Goal: Task Accomplishment & Management: Use online tool/utility

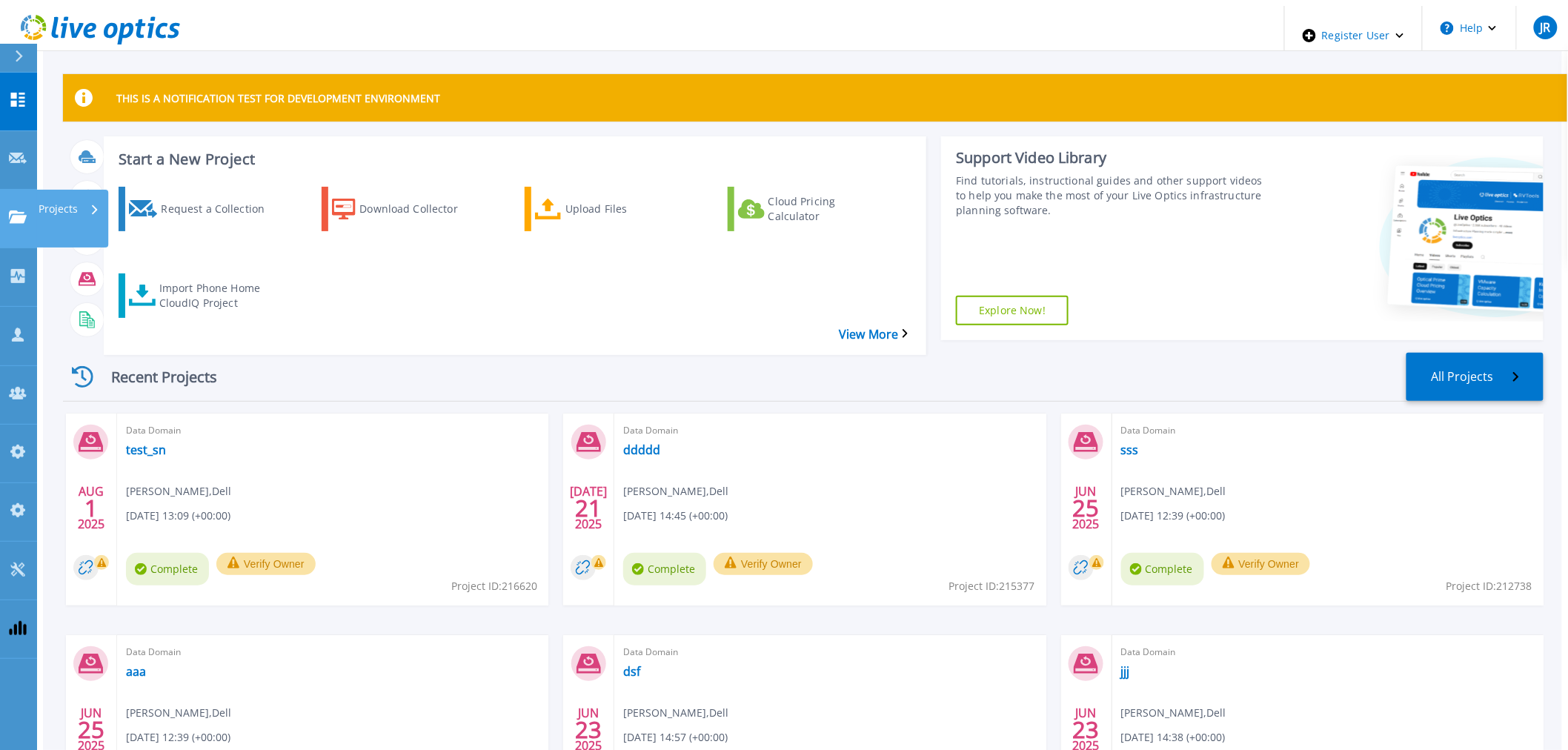
click at [19, 190] on link "Projects Projects" at bounding box center [18, 219] width 37 height 59
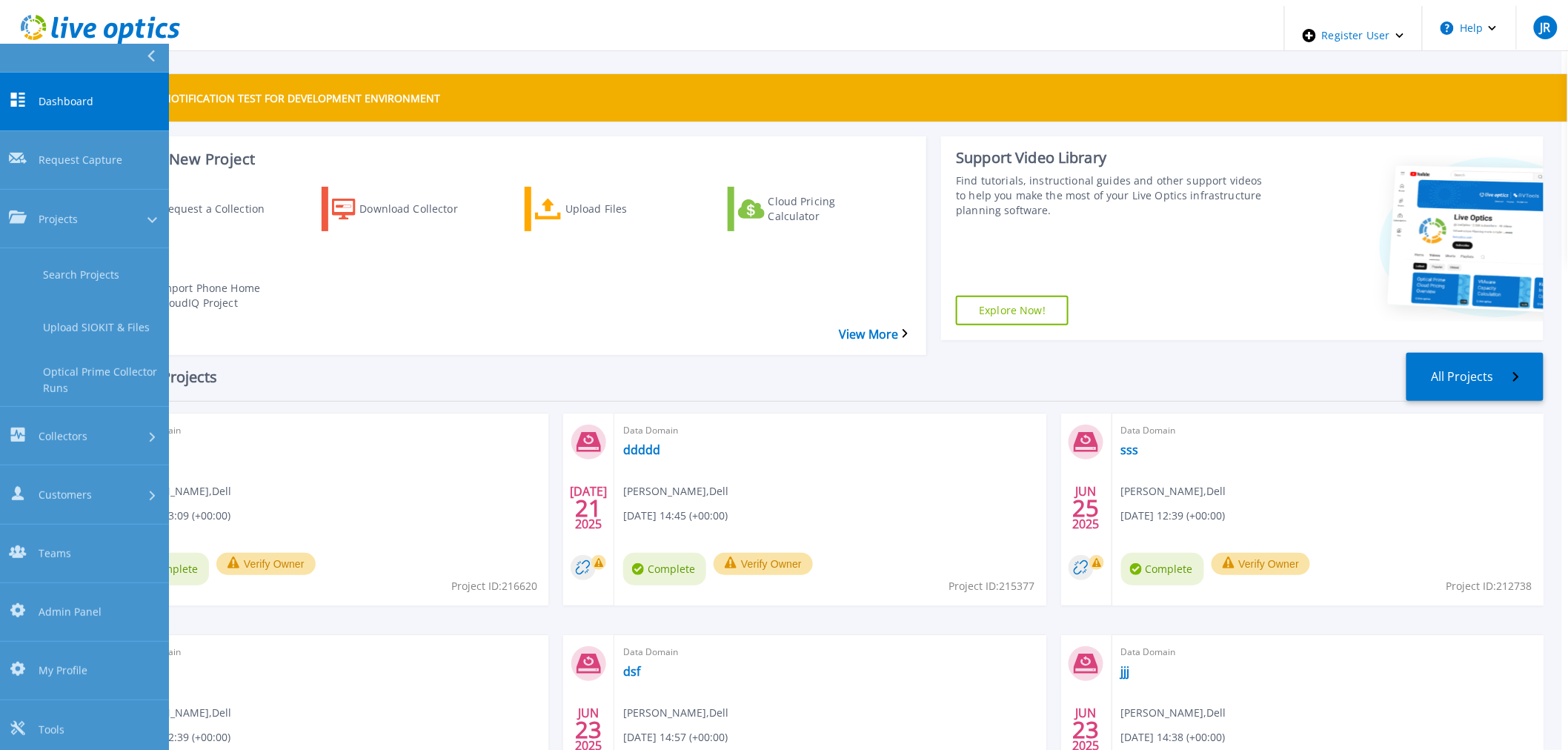
click at [381, 293] on div "Request a Collection Download Collector Upload Files Cloud Pricing Calculator I…" at bounding box center [513, 261] width 813 height 173
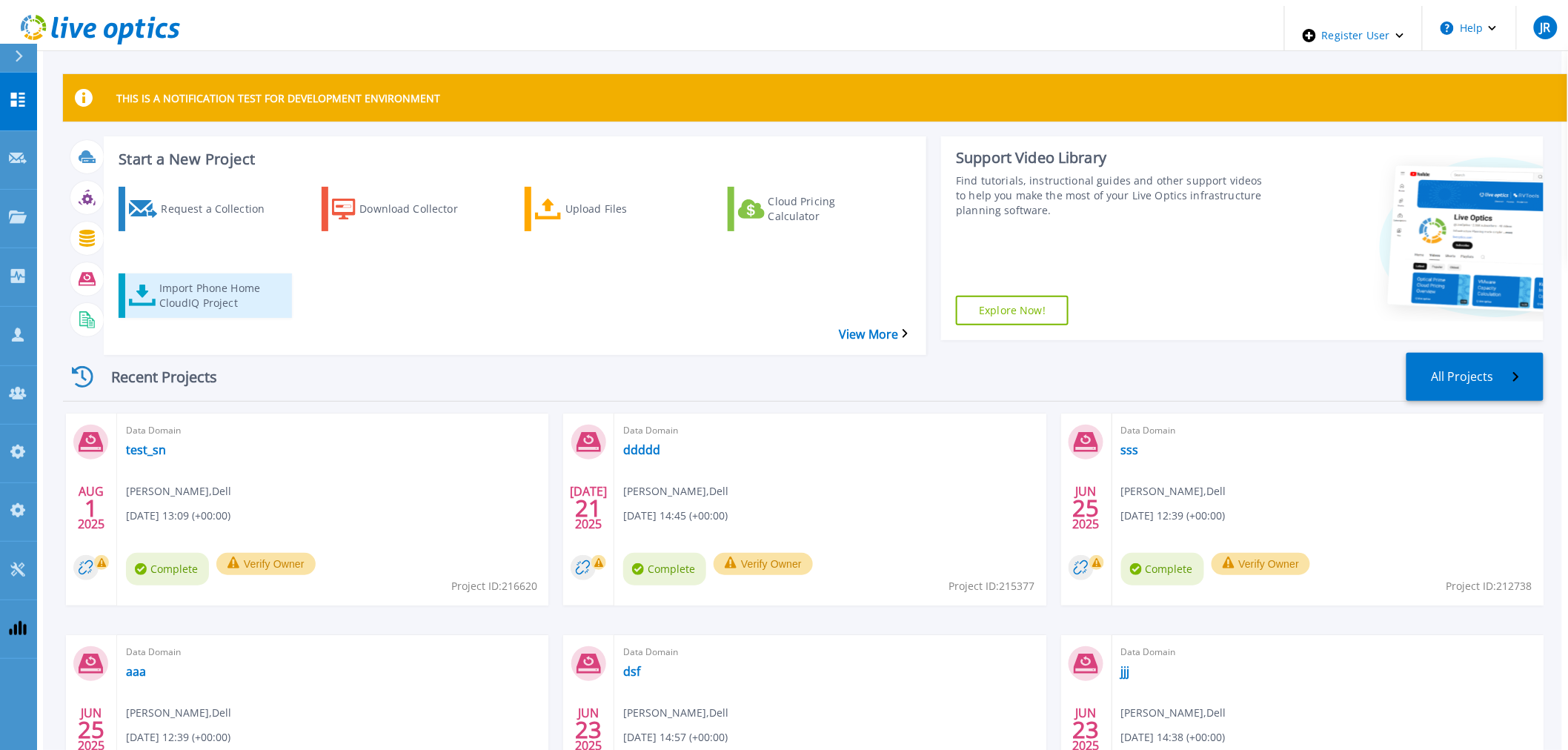
click at [159, 277] on div "Import Phone Home CloudIQ Project" at bounding box center [219, 295] width 119 height 37
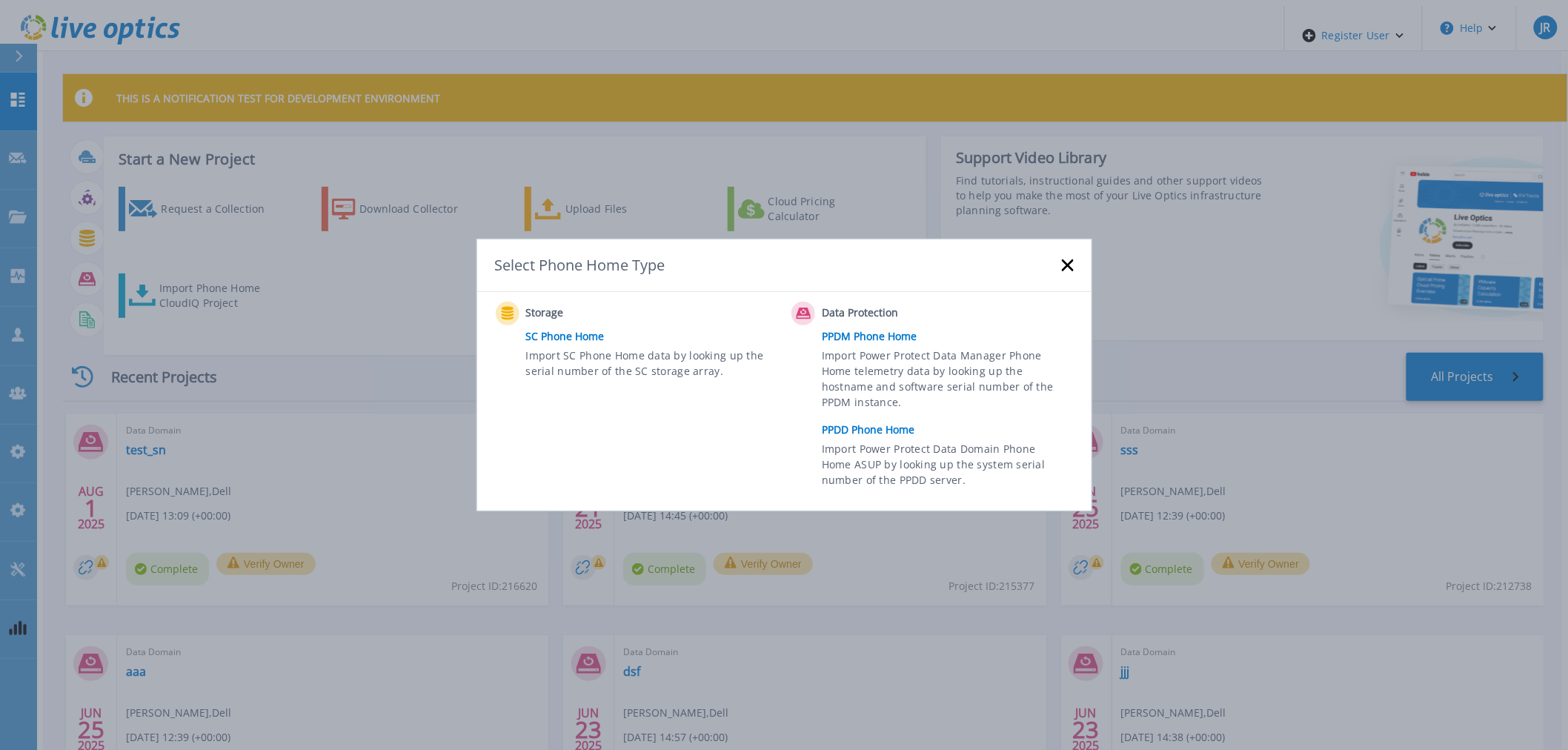
click at [850, 427] on link "PPDD Phone Home" at bounding box center [951, 429] width 259 height 22
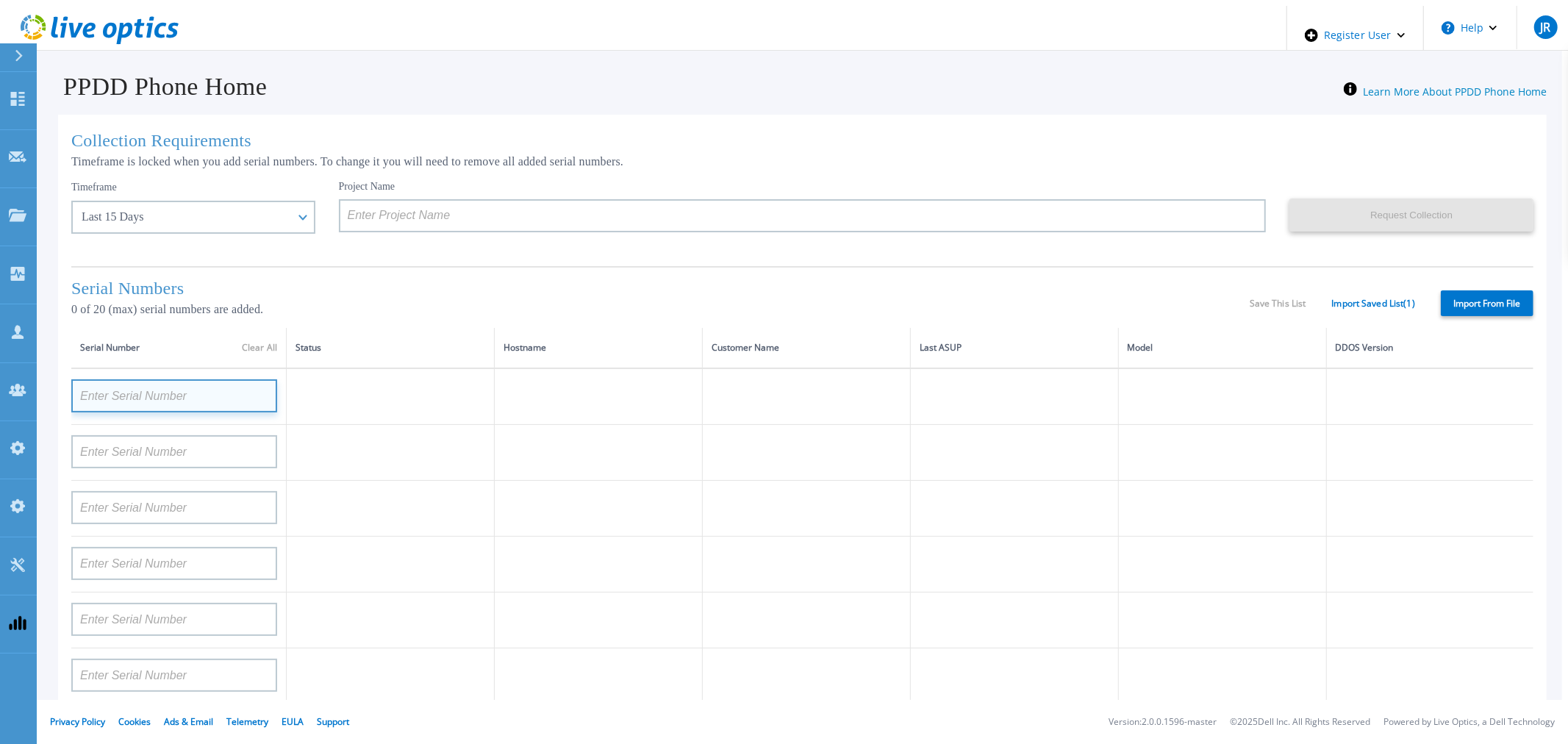
click at [144, 394] on input at bounding box center [173, 395] width 206 height 33
